Goal: Check status: Check status

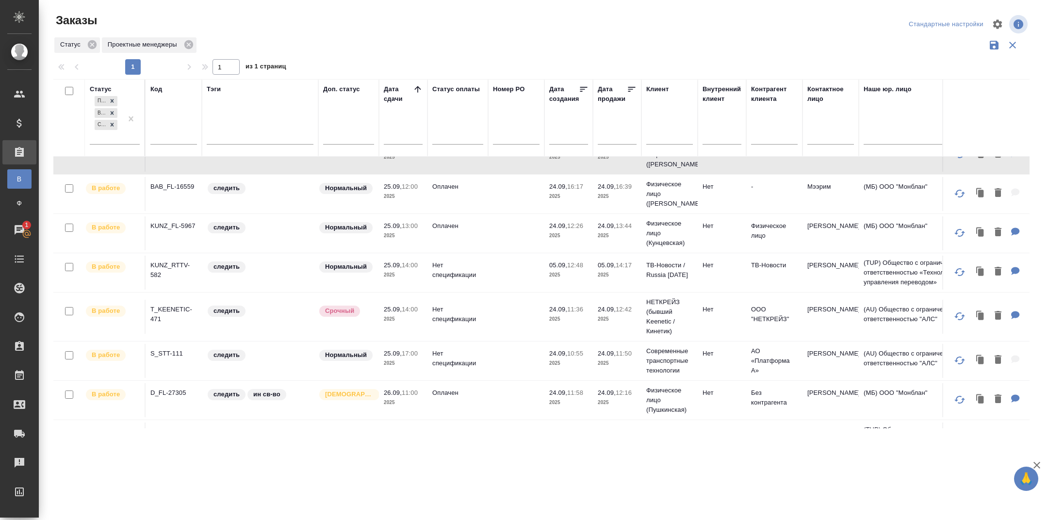
scroll to position [64, 0]
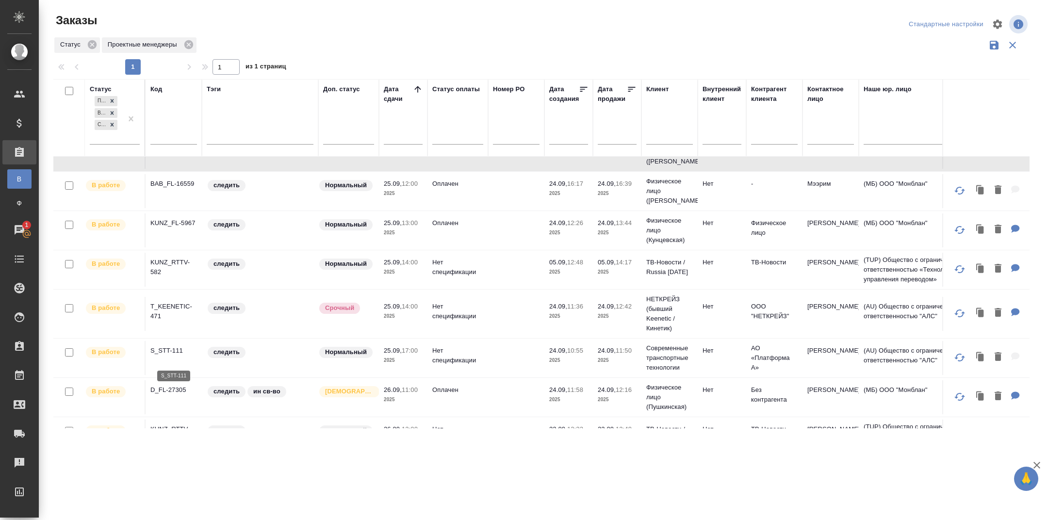
click at [171, 356] on p "S_STT-111" at bounding box center [173, 351] width 47 height 10
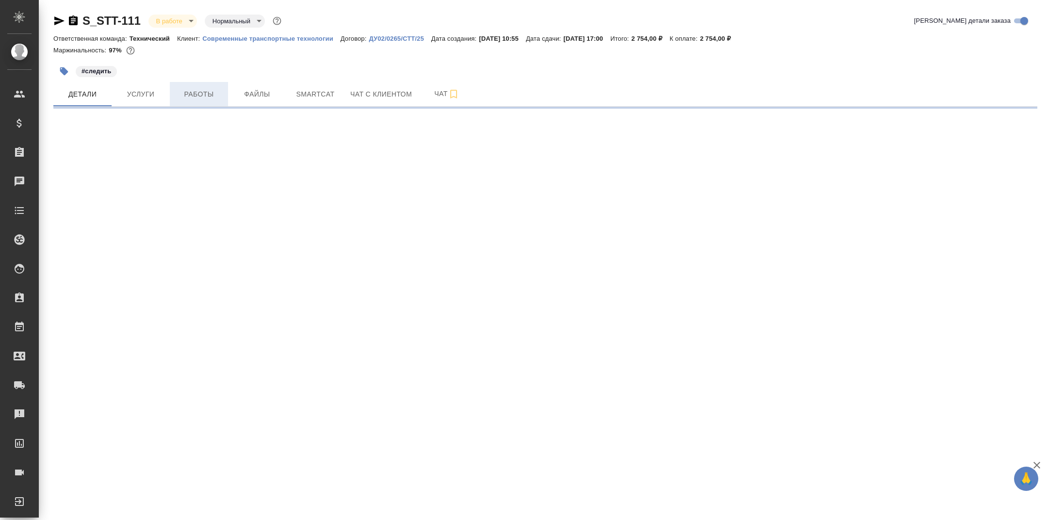
select select "RU"
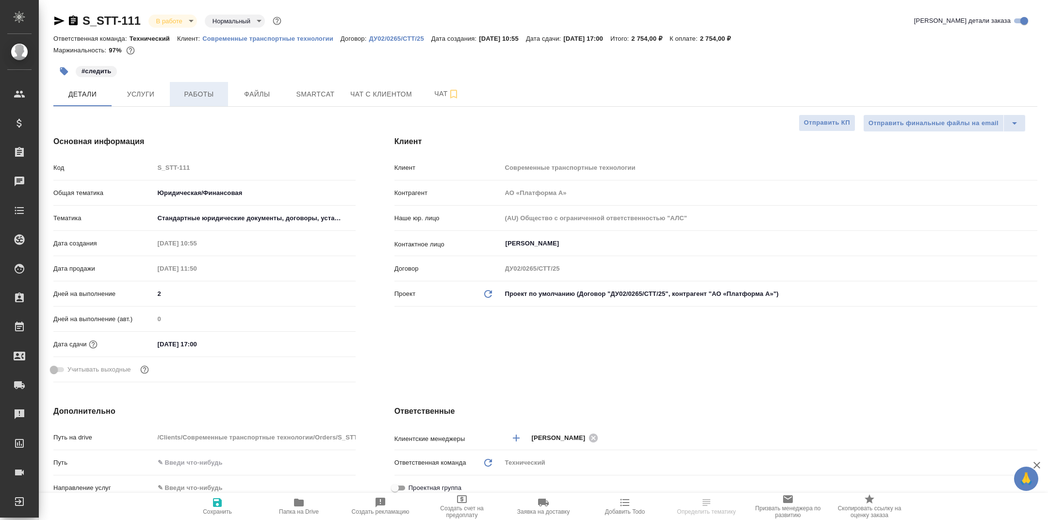
click at [195, 95] on span "Работы" at bounding box center [199, 94] width 47 height 12
type textarea "x"
type input "[PERSON_NAME]"
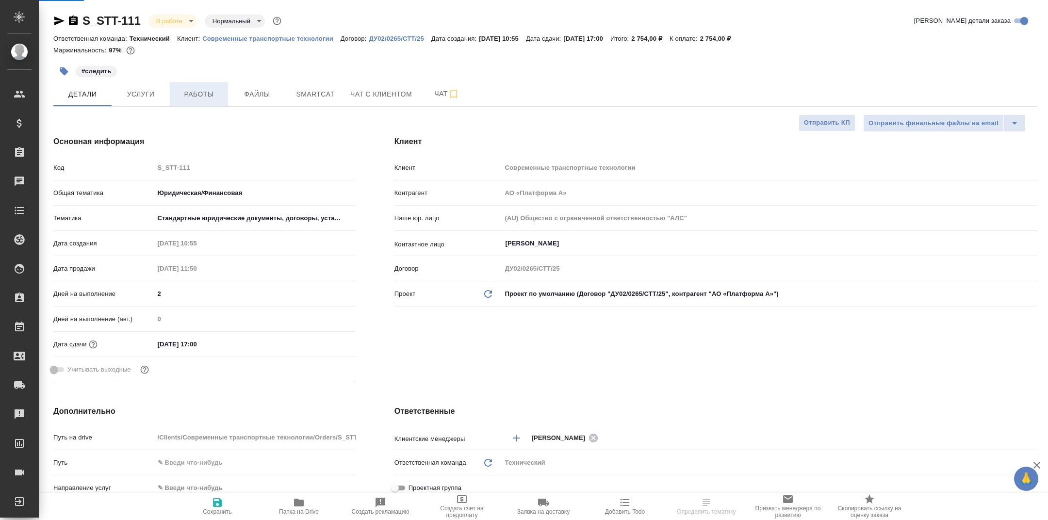
type textarea "x"
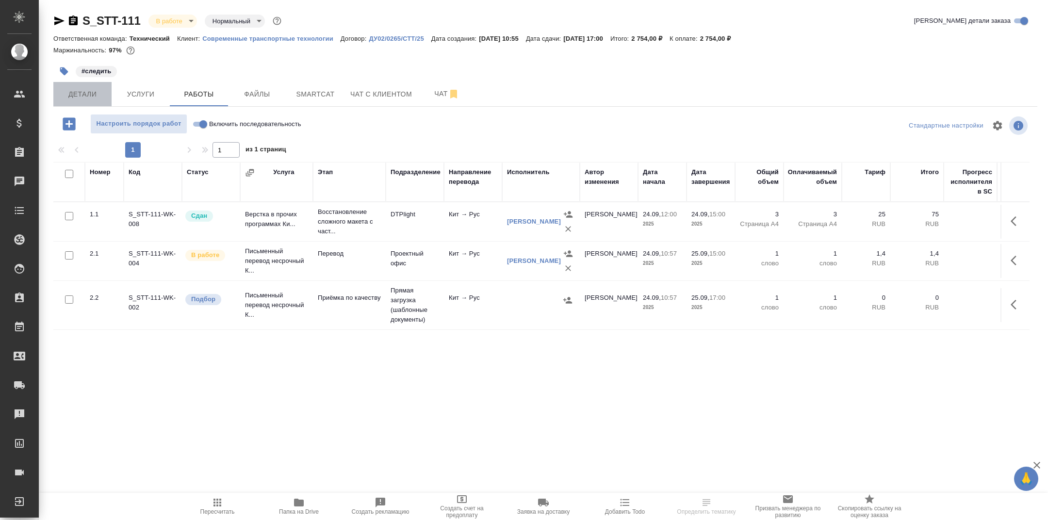
click at [99, 94] on span "Детали" at bounding box center [82, 94] width 47 height 12
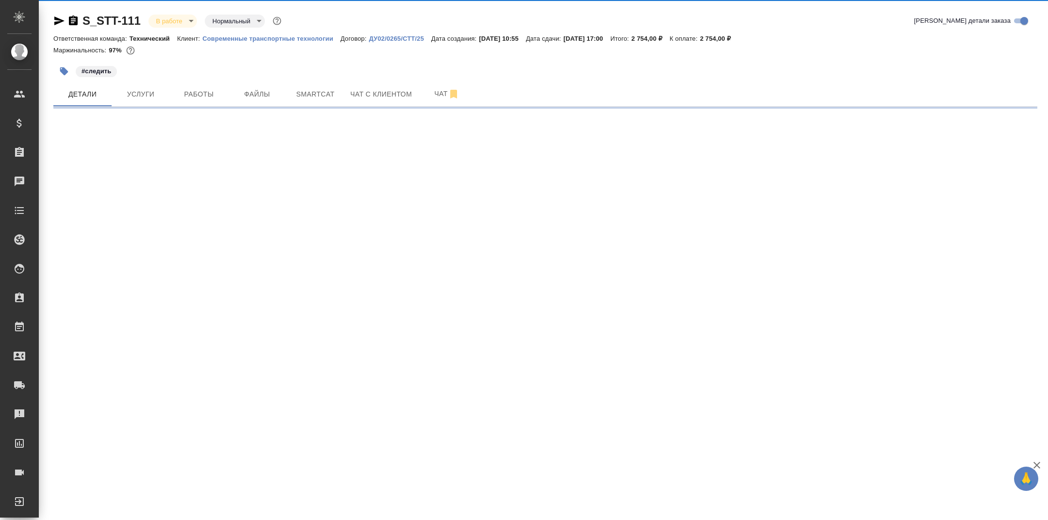
select select "RU"
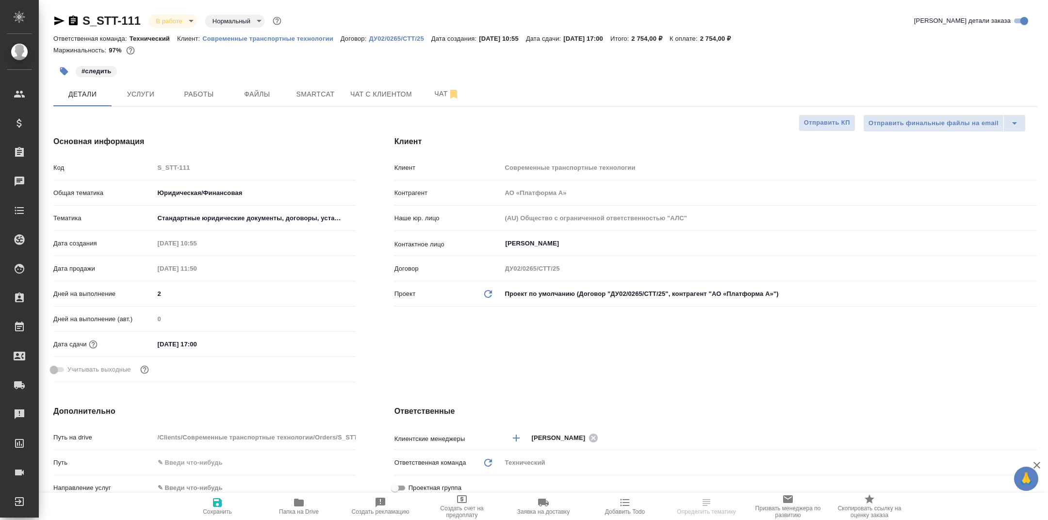
type textarea "x"
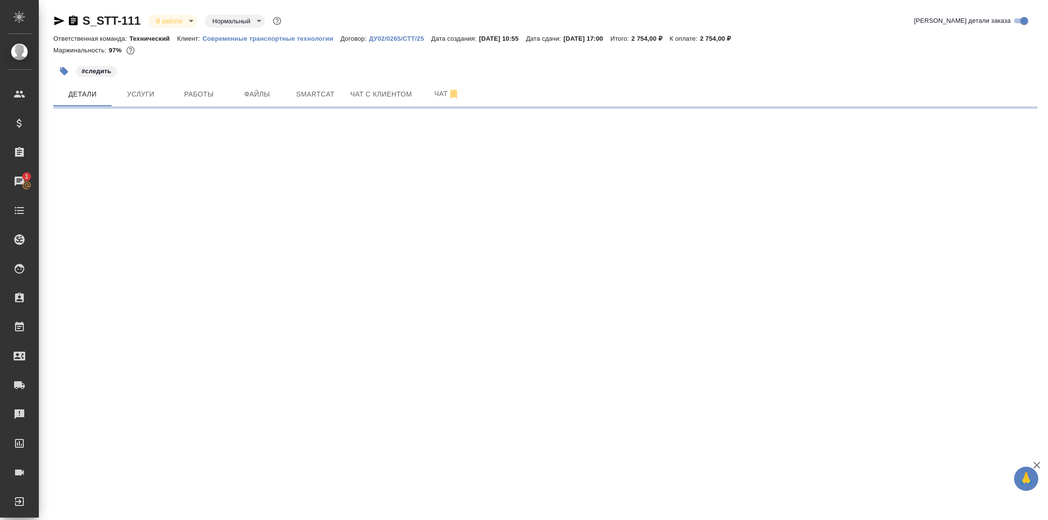
select select "RU"
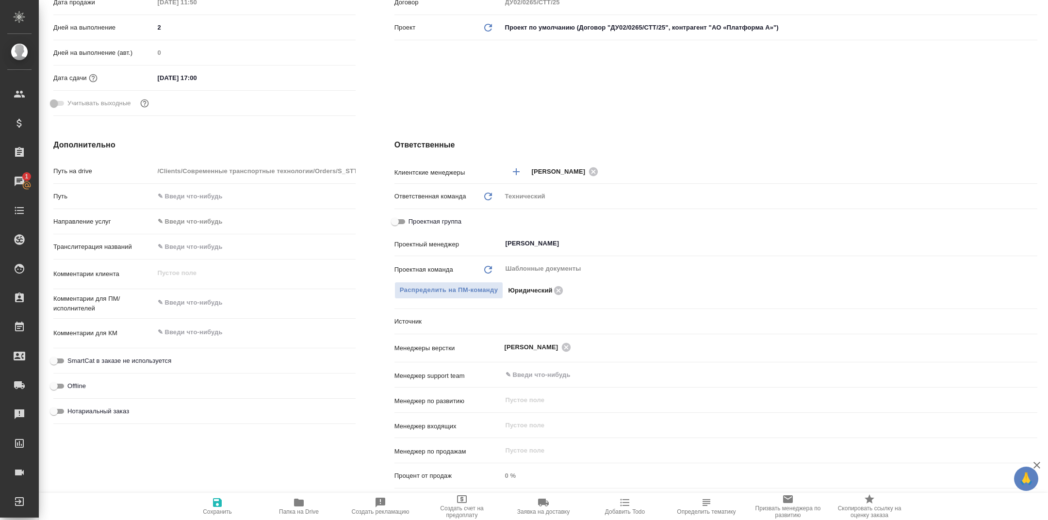
type textarea "x"
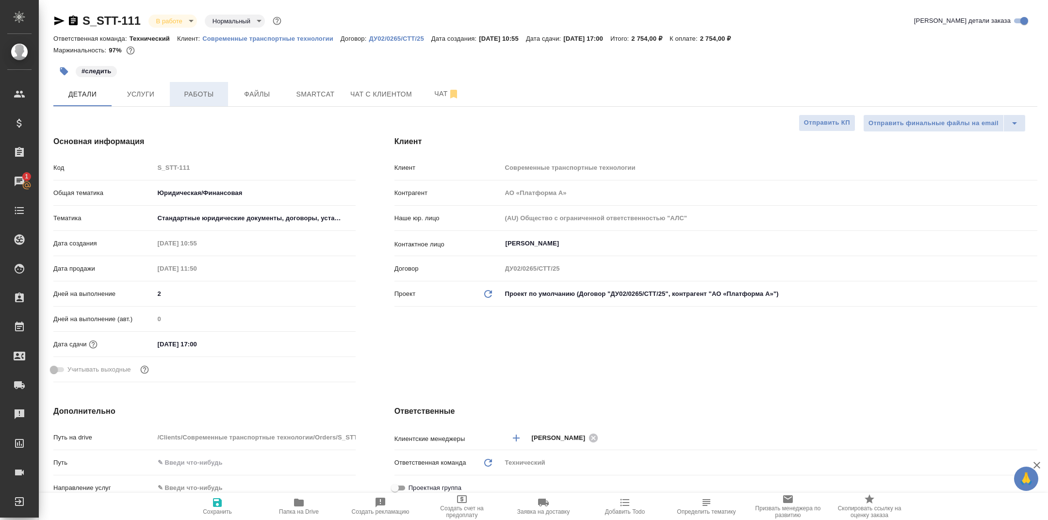
click at [189, 90] on span "Работы" at bounding box center [199, 94] width 47 height 12
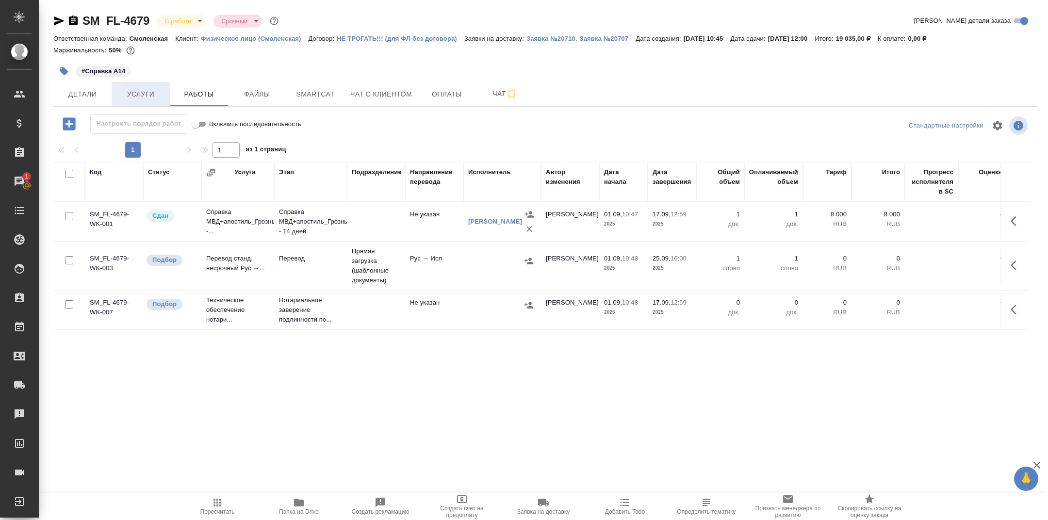
click at [142, 91] on span "Услуги" at bounding box center [140, 94] width 47 height 12
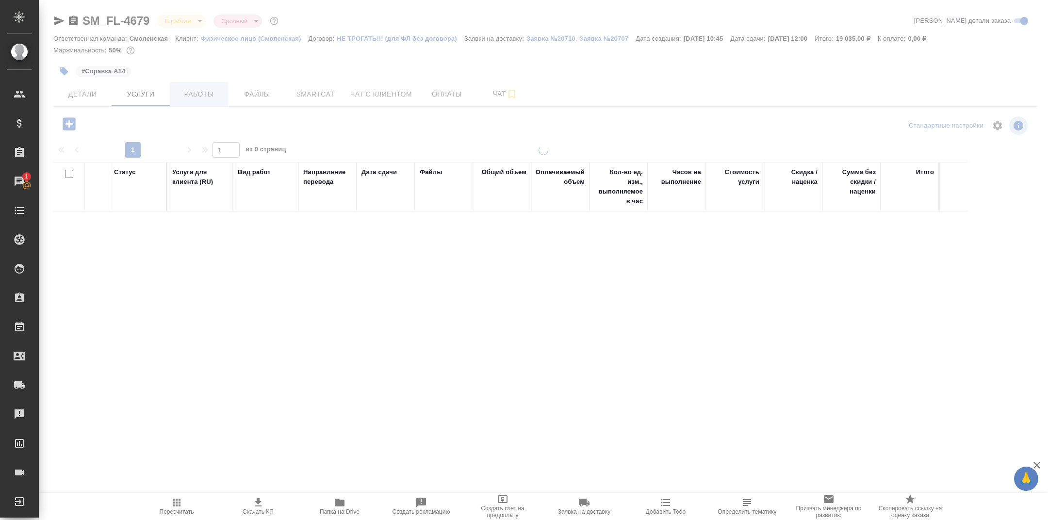
click at [206, 91] on span "Работы" at bounding box center [199, 94] width 47 height 12
